Goal: Check status: Check status

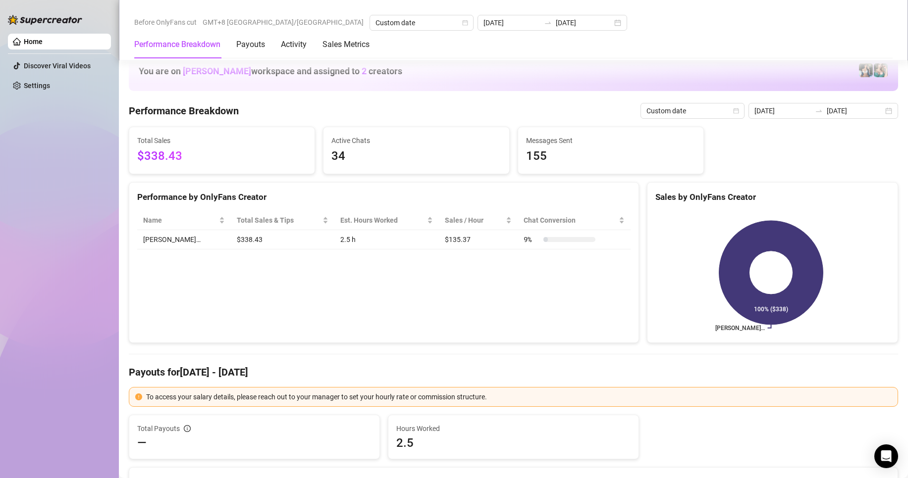
scroll to position [1288, 0]
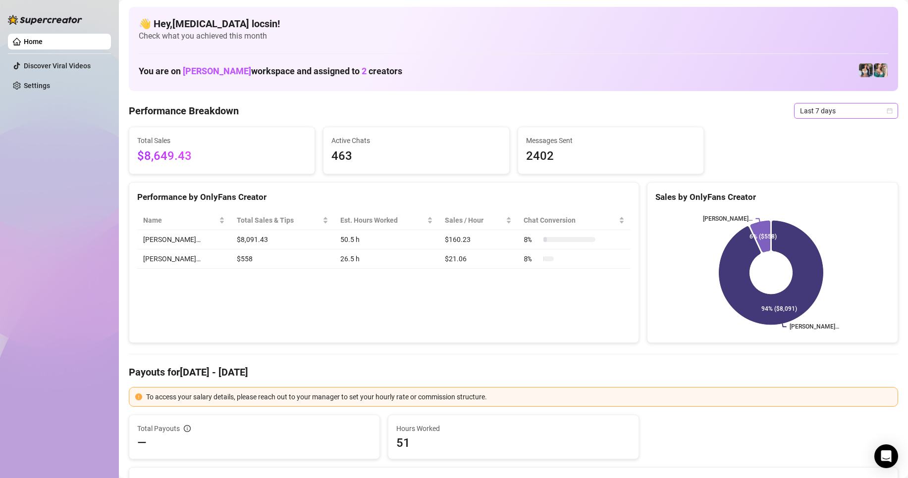
click at [838, 111] on span "Last 7 days" at bounding box center [846, 110] width 92 height 15
click at [834, 189] on div "Custom date" at bounding box center [837, 194] width 88 height 11
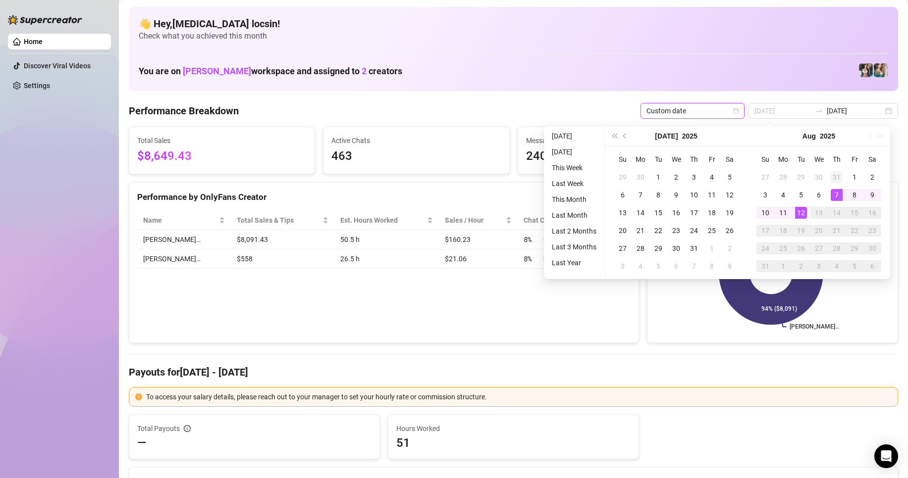
type input "[DATE]"
click at [842, 179] on td "31" at bounding box center [836, 177] width 18 height 18
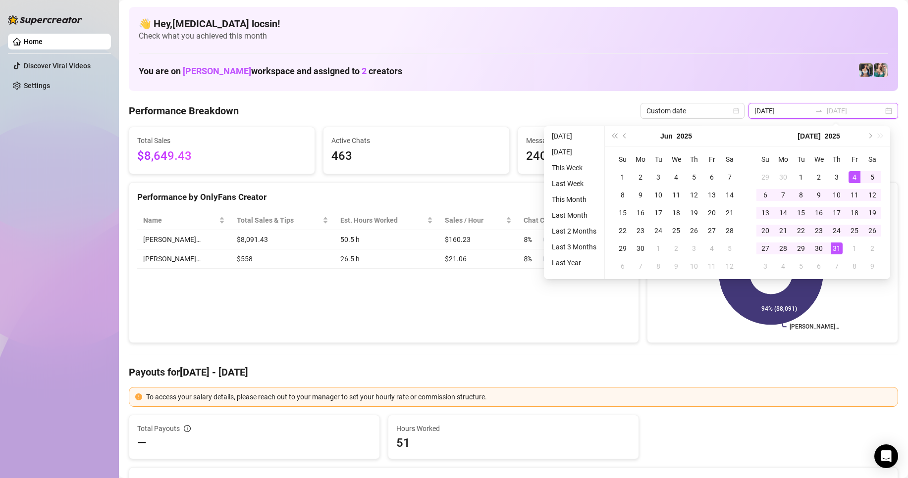
type input "[DATE]"
click at [565, 137] on li "[DATE]" at bounding box center [574, 136] width 52 height 12
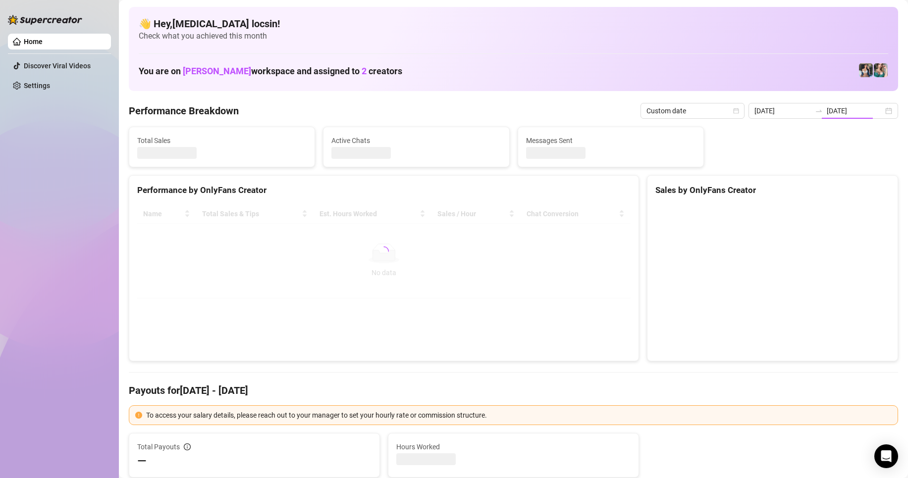
type input "[DATE]"
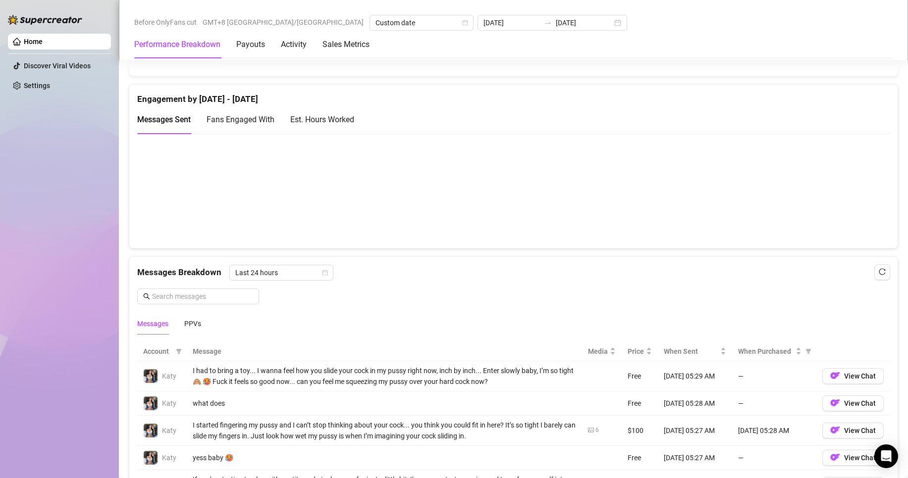
scroll to position [842, 0]
